Goal: Transaction & Acquisition: Download file/media

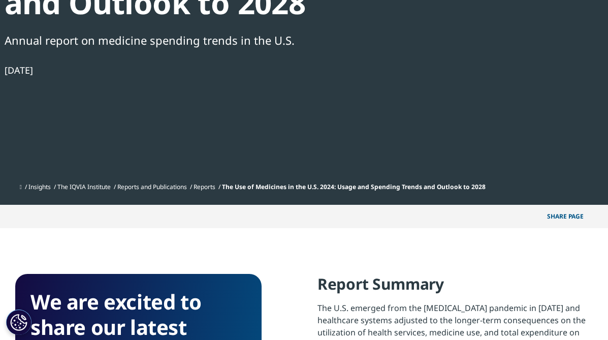
scroll to position [125, 0]
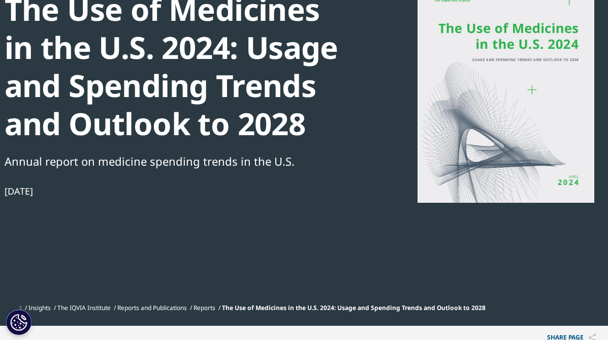
click at [493, 122] on div at bounding box center [506, 88] width 196 height 229
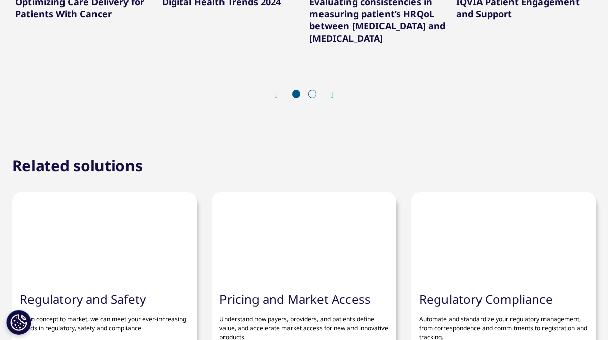
scroll to position [0, 0]
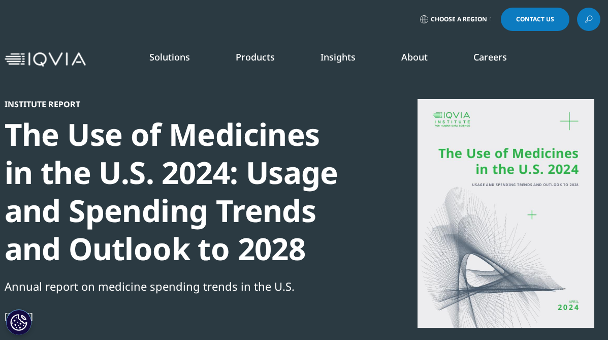
click at [319, 86] on div "Institute Report The Use of Medicines in the U.S. 2024: Usage and Spending Tren…" at bounding box center [304, 225] width 599 height 451
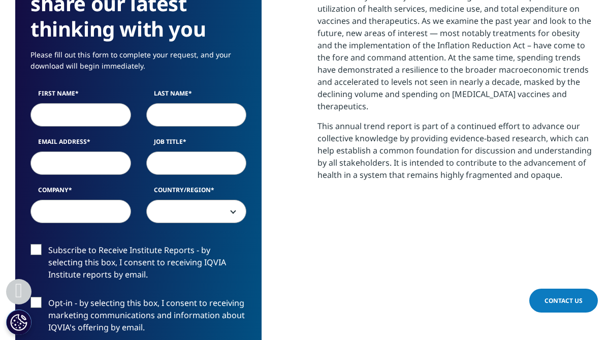
scroll to position [570, 0]
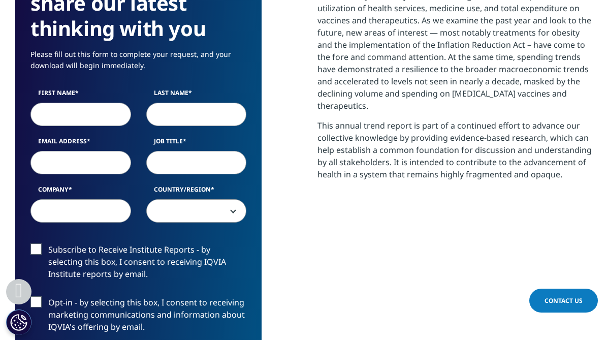
click at [77, 116] on input "First Name" at bounding box center [80, 114] width 101 height 23
type input "Chanse"
type input "[PERSON_NAME]"
type input "[EMAIL_ADDRESS][DOMAIN_NAME]"
select select "[GEOGRAPHIC_DATA]"
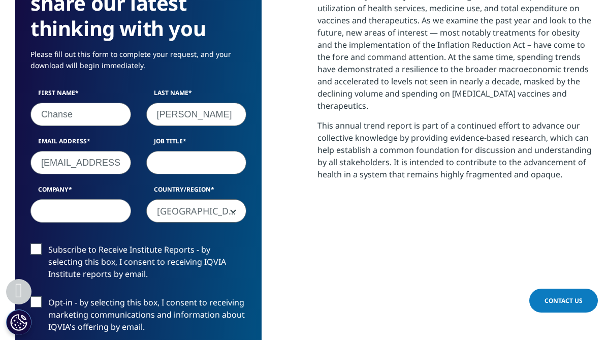
click at [210, 166] on input "Job Title" at bounding box center [196, 162] width 101 height 23
type input "DPV"
click at [112, 208] on input "Company" at bounding box center [80, 210] width 101 height 23
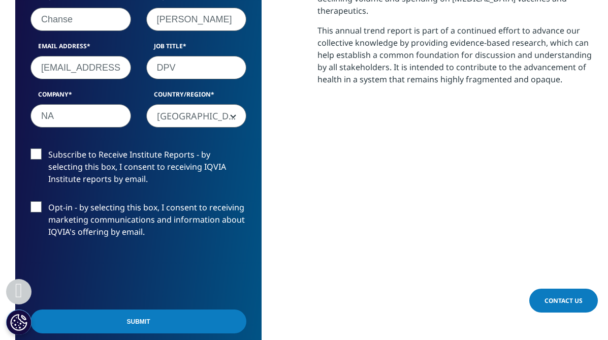
scroll to position [677, 0]
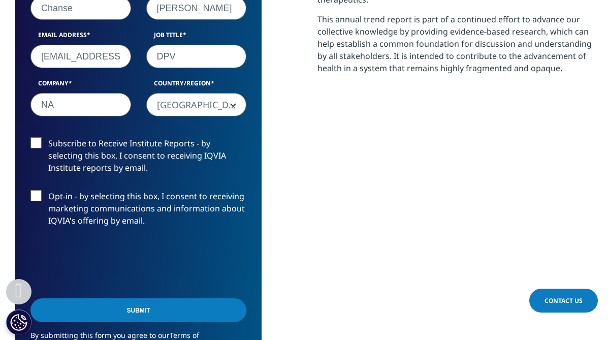
type input "NA"
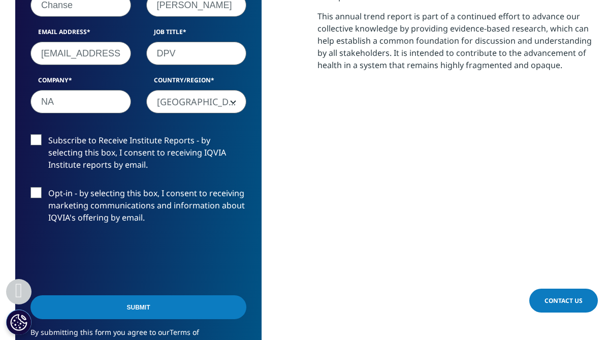
click at [142, 303] on input "Submit" at bounding box center [138, 307] width 216 height 24
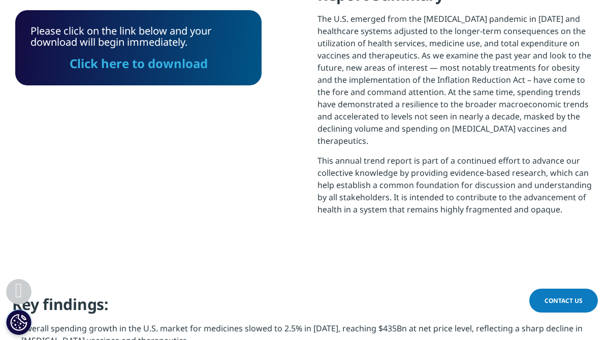
scroll to position [635, 0]
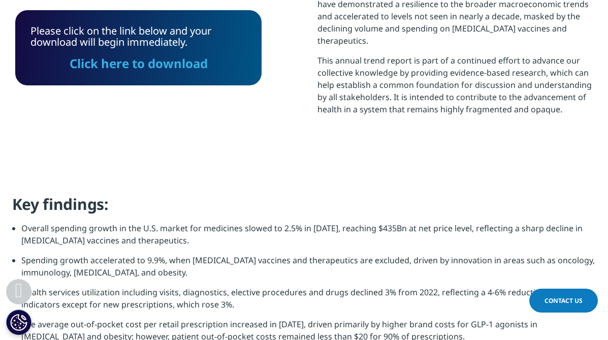
click at [124, 66] on link "Click here to download" at bounding box center [139, 63] width 138 height 17
